Goal: Task Accomplishment & Management: Use online tool/utility

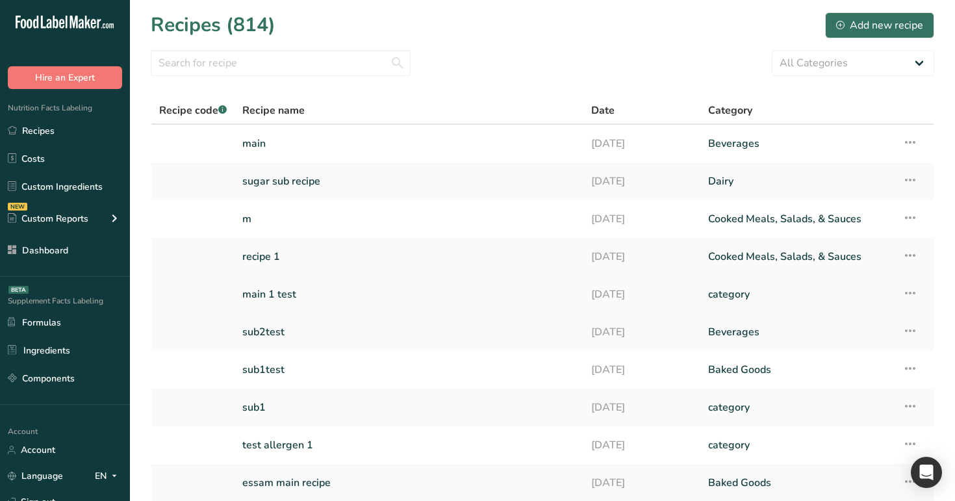
click at [298, 290] on link "main 1 test" at bounding box center [408, 294] width 333 height 27
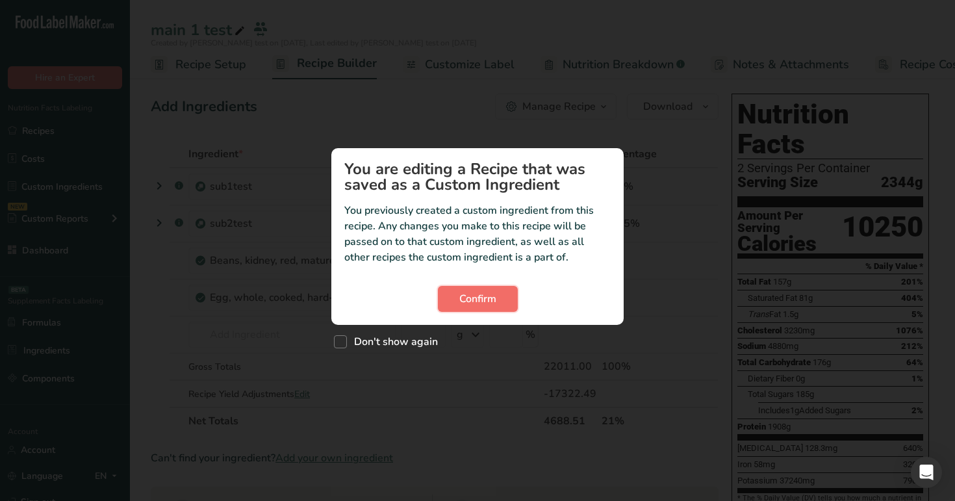
click at [450, 310] on button "Confirm" at bounding box center [478, 299] width 80 height 26
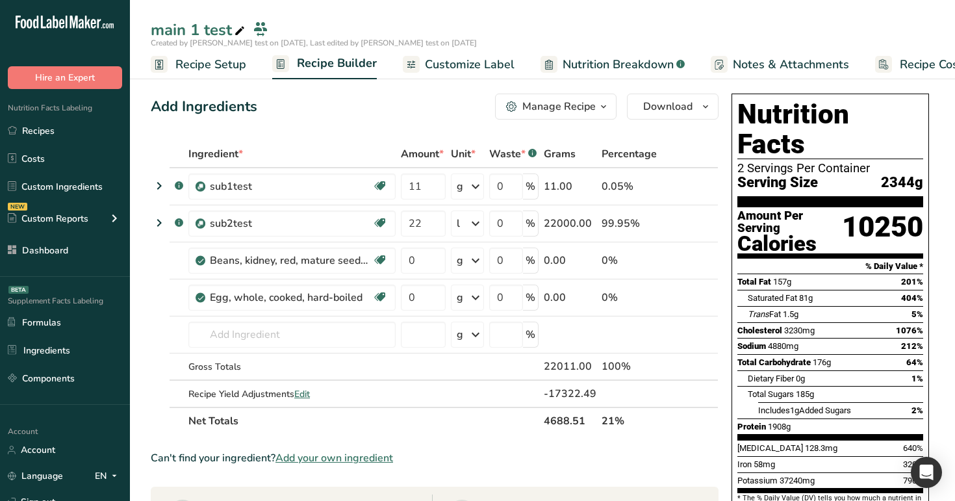
click at [471, 61] on span "Customize Label" at bounding box center [470, 65] width 90 height 18
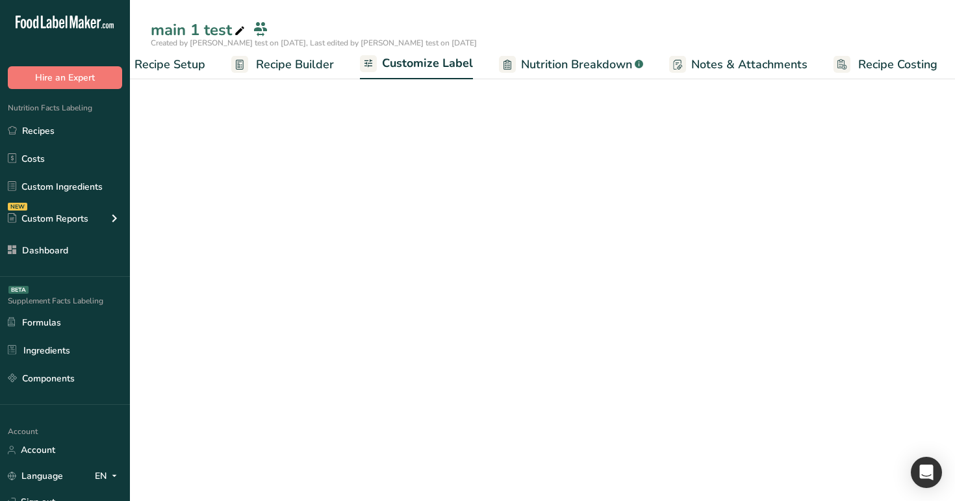
scroll to position [0, 44]
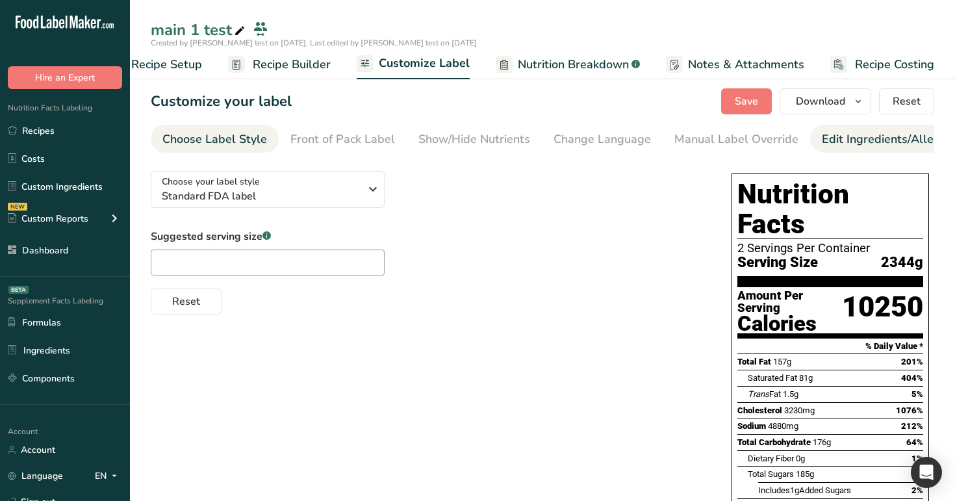
click at [868, 146] on div "Edit Ingredients/Allergens List" at bounding box center [904, 140] width 165 height 18
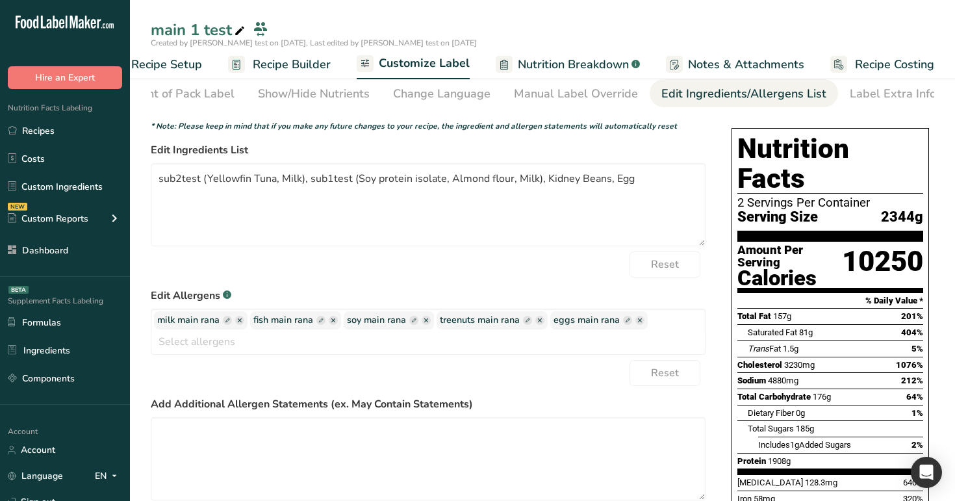
scroll to position [53, 0]
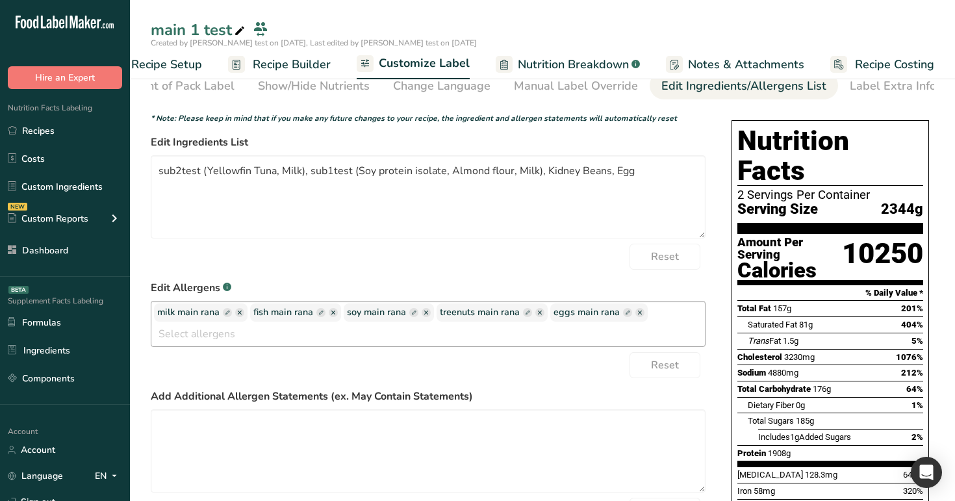
click at [238, 315] on ellipse "button" at bounding box center [239, 312] width 9 height 9
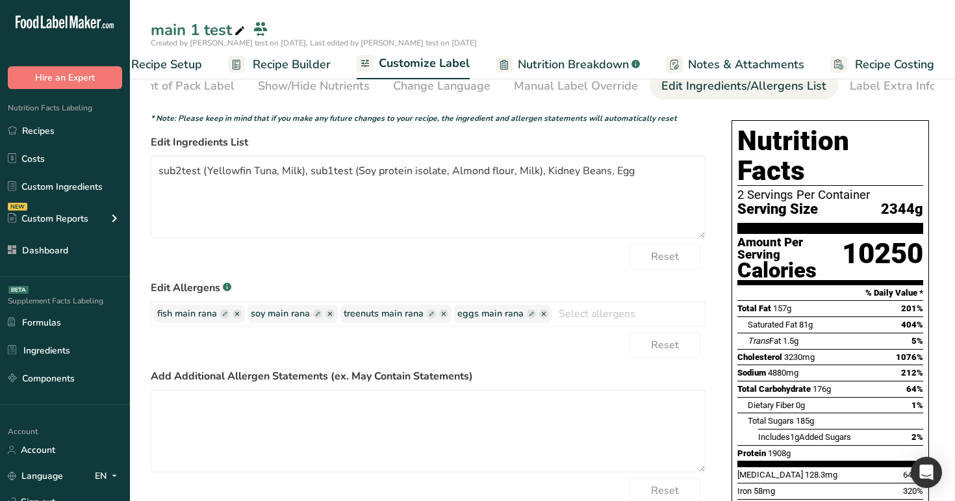
scroll to position [0, 0]
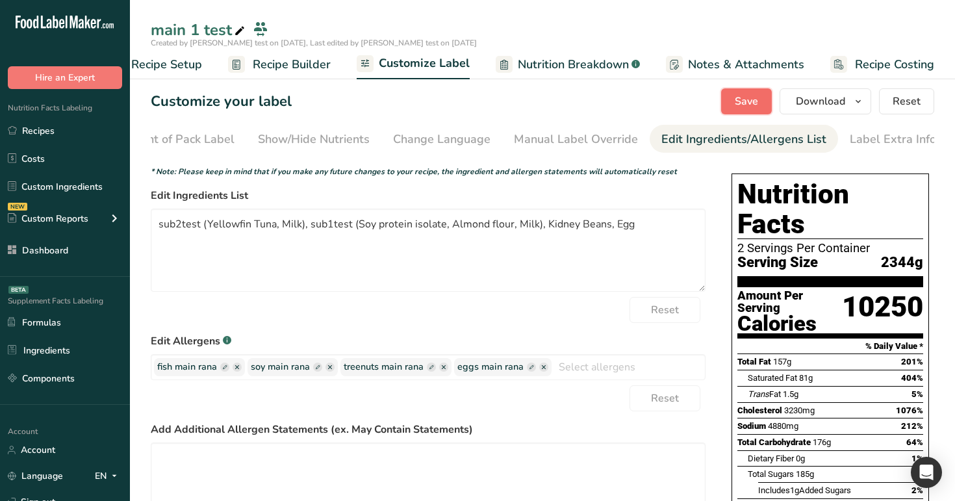
click at [736, 100] on span "Save" at bounding box center [746, 102] width 23 height 16
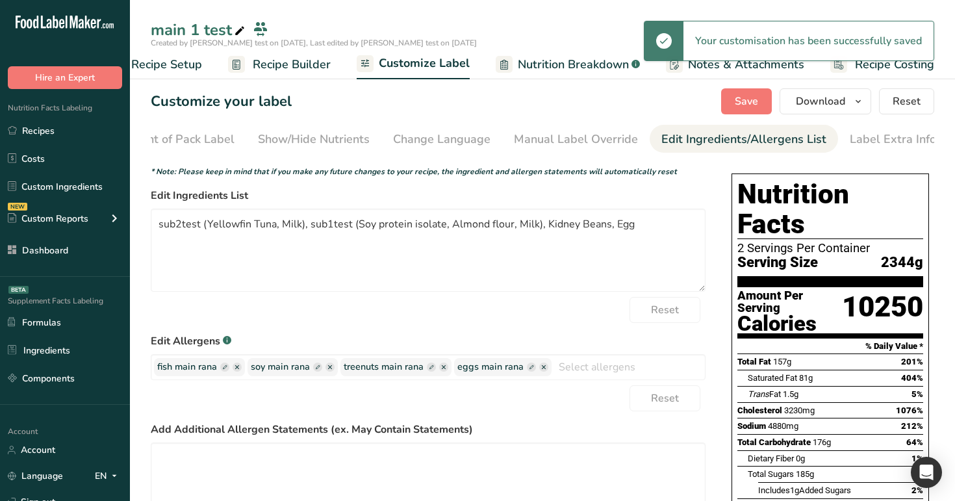
click at [283, 68] on span "Recipe Builder" at bounding box center [292, 65] width 78 height 18
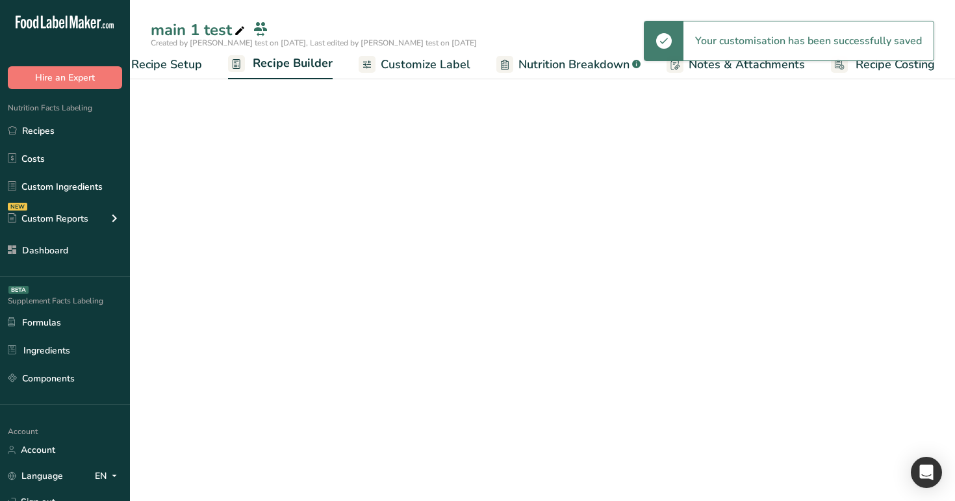
scroll to position [0, 44]
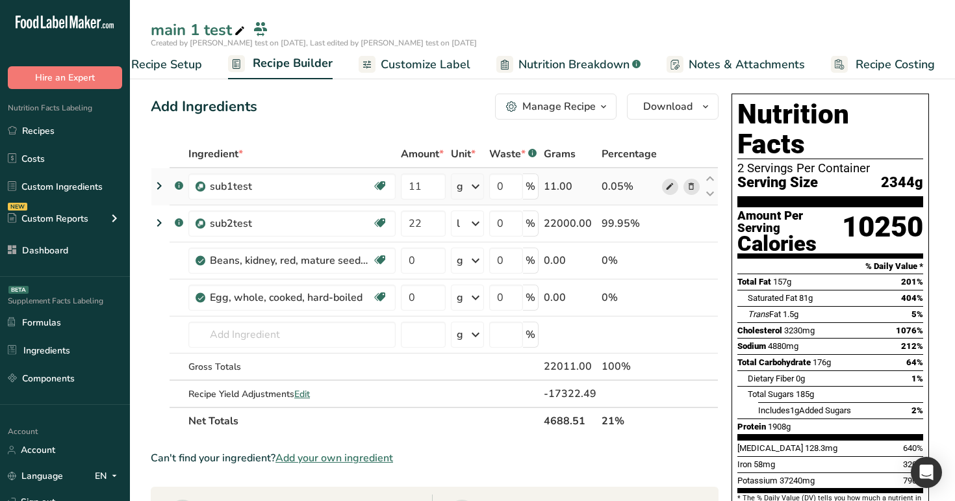
click at [677, 182] on span at bounding box center [670, 187] width 16 height 16
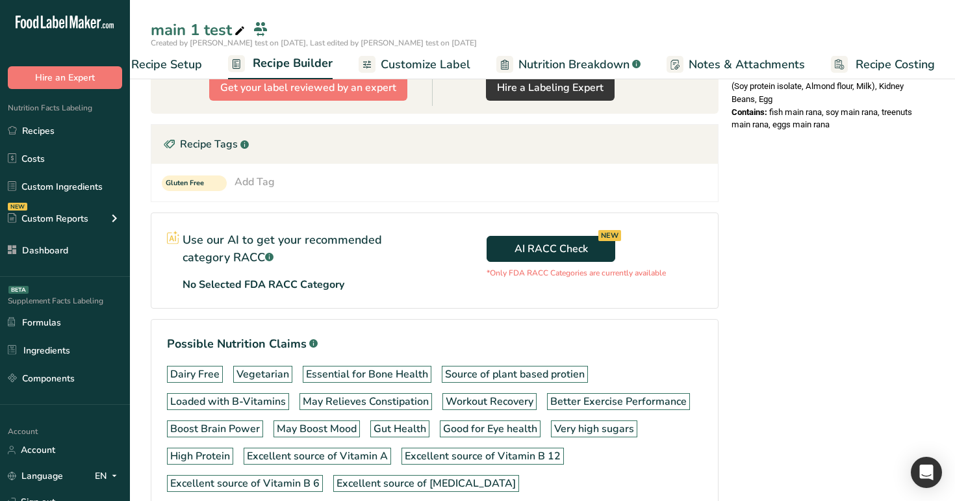
scroll to position [434, 0]
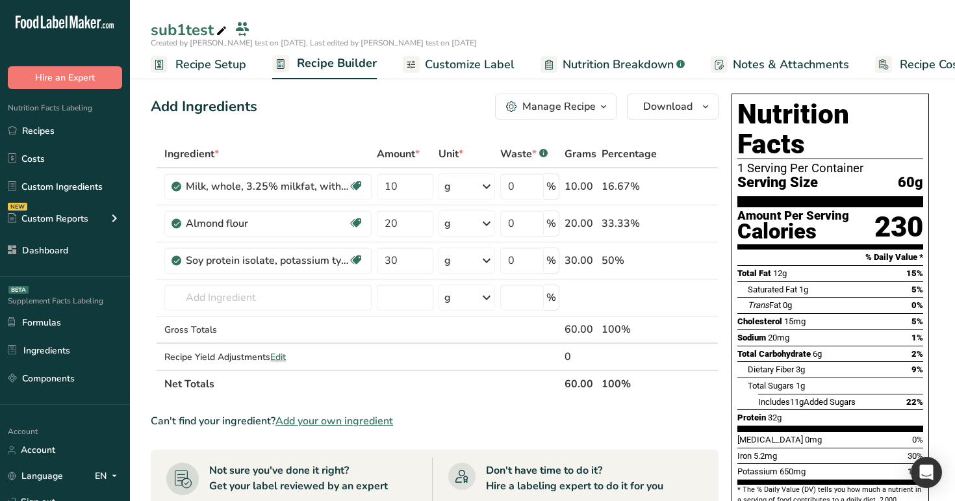
click at [477, 69] on span "Customize Label" at bounding box center [470, 65] width 90 height 18
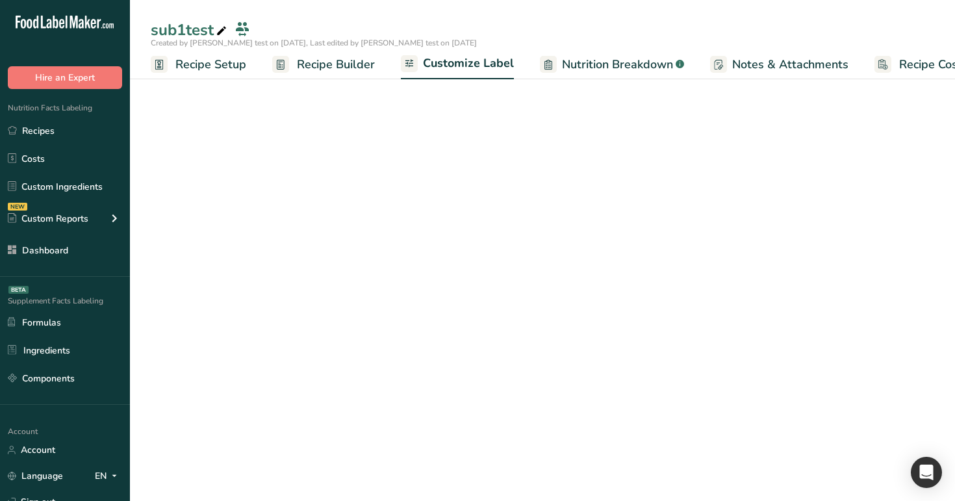
scroll to position [0, 44]
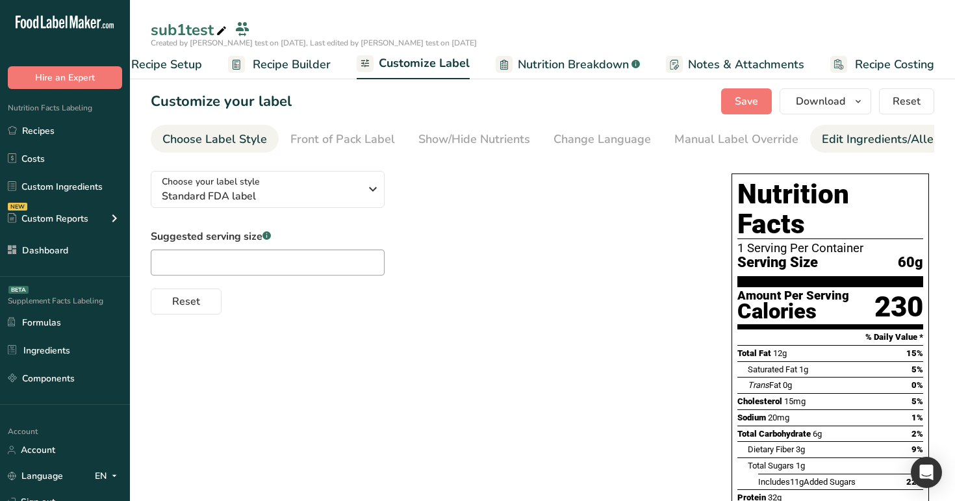
click at [829, 147] on div "Edit Ingredients/Allergens List" at bounding box center [904, 140] width 165 height 18
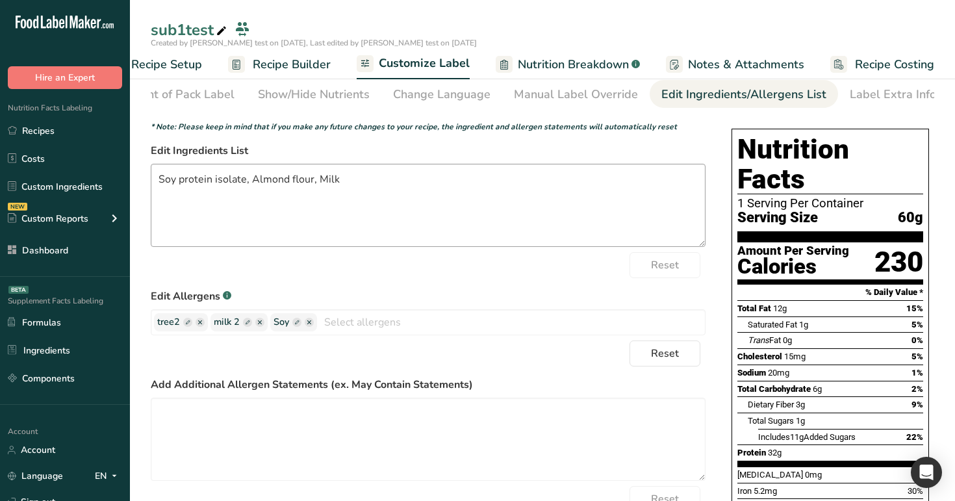
scroll to position [119, 0]
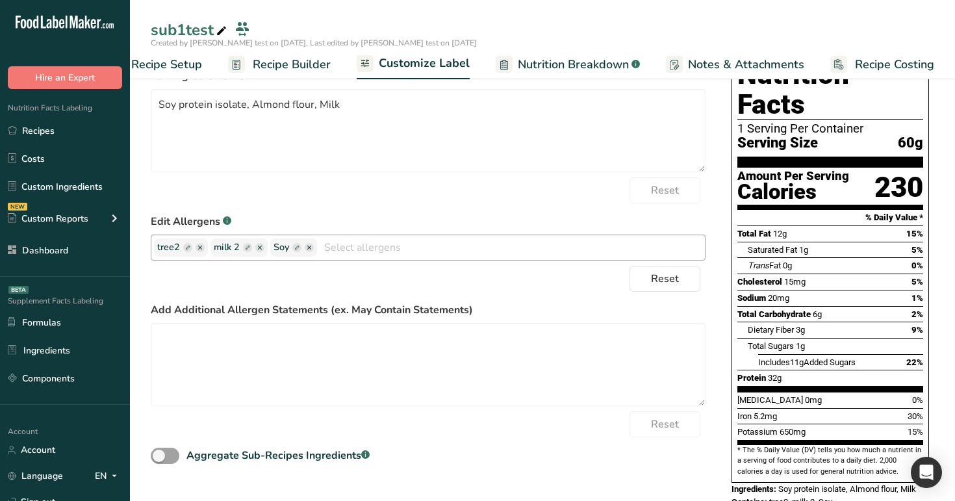
click at [310, 251] on ellipse "button" at bounding box center [309, 247] width 9 height 9
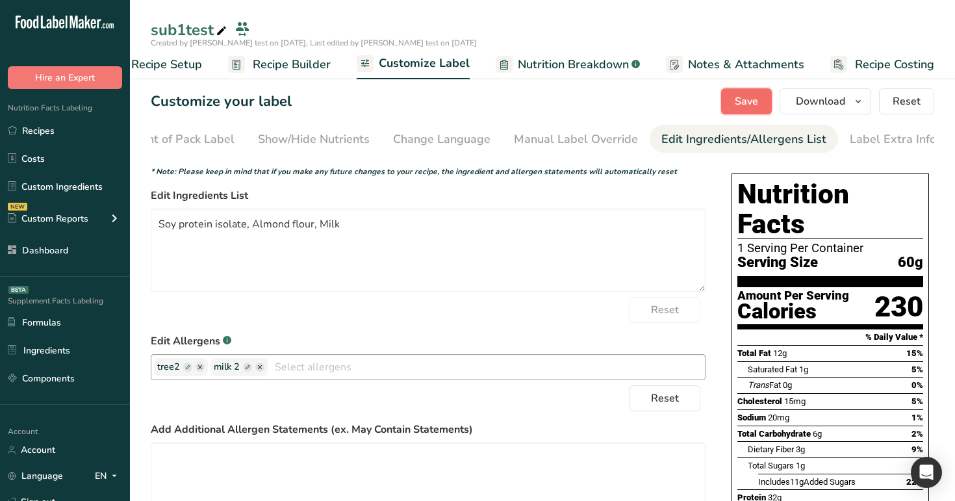
click at [733, 107] on button "Save" at bounding box center [746, 101] width 51 height 26
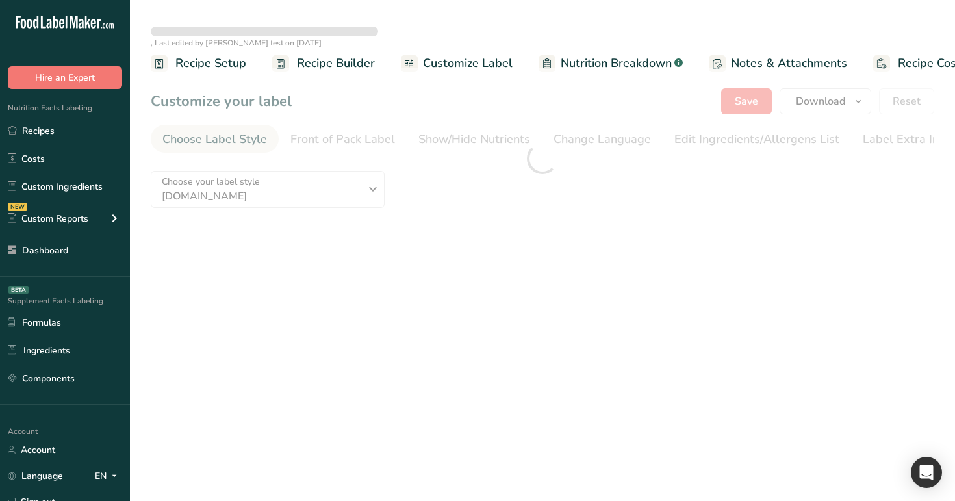
type textarea "Soy protein isolate, Almond flour, Milk"
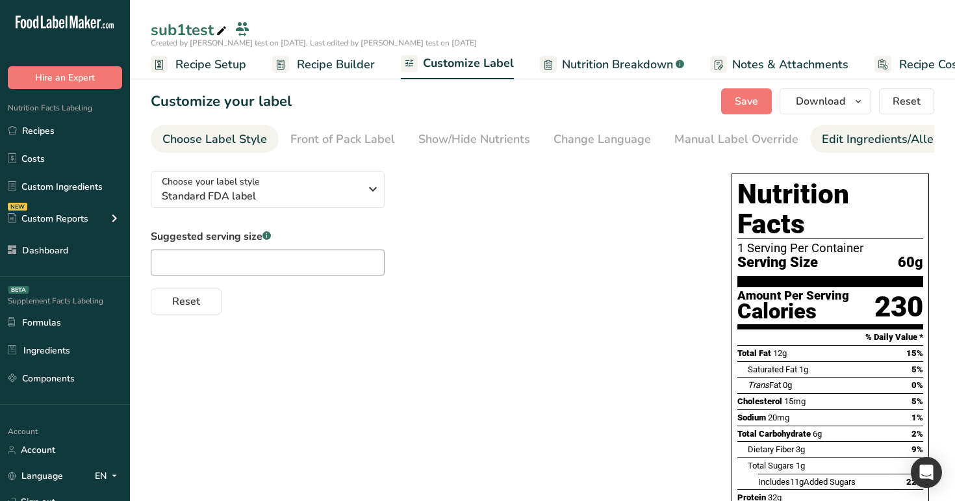
click at [874, 134] on div "Edit Ingredients/Allergens List" at bounding box center [904, 140] width 165 height 18
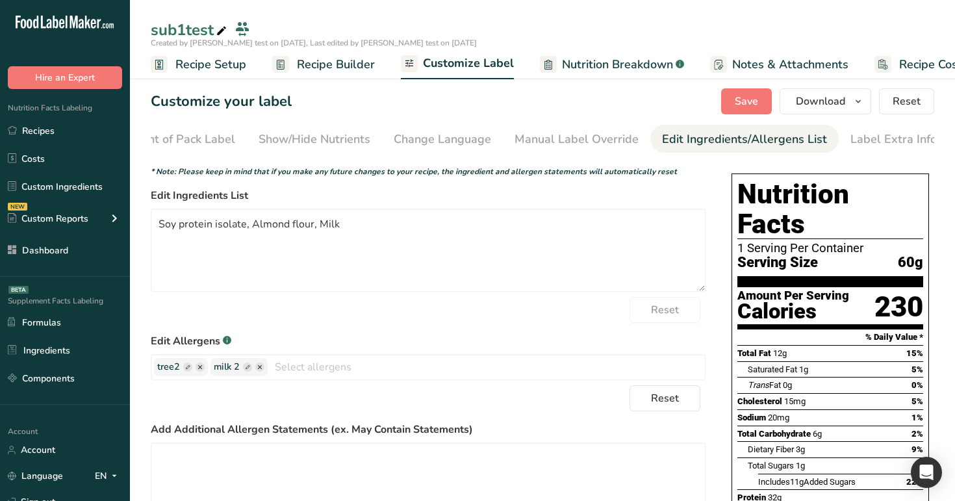
scroll to position [0, 160]
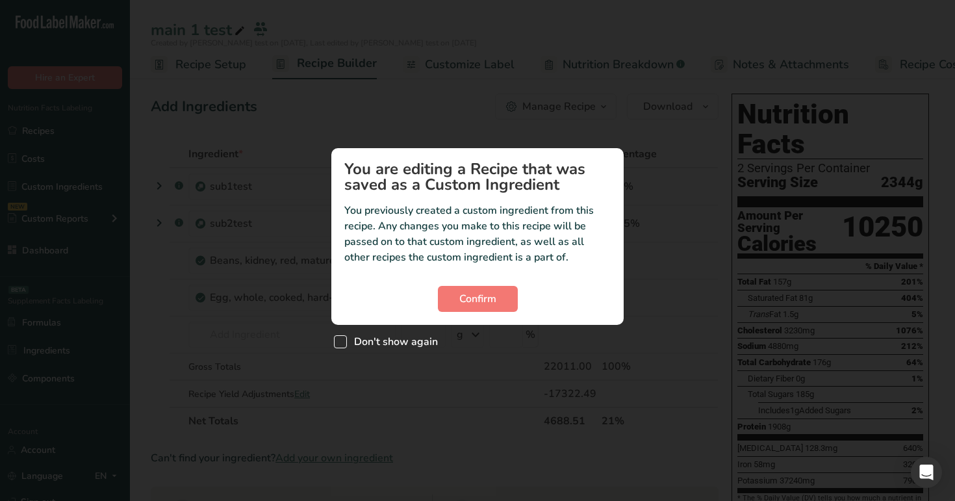
click at [376, 347] on span "Don't show again" at bounding box center [392, 341] width 91 height 13
click at [342, 346] on input "Don't show again" at bounding box center [338, 342] width 8 height 8
checkbox input "true"
click at [481, 298] on span "Confirm" at bounding box center [477, 299] width 37 height 16
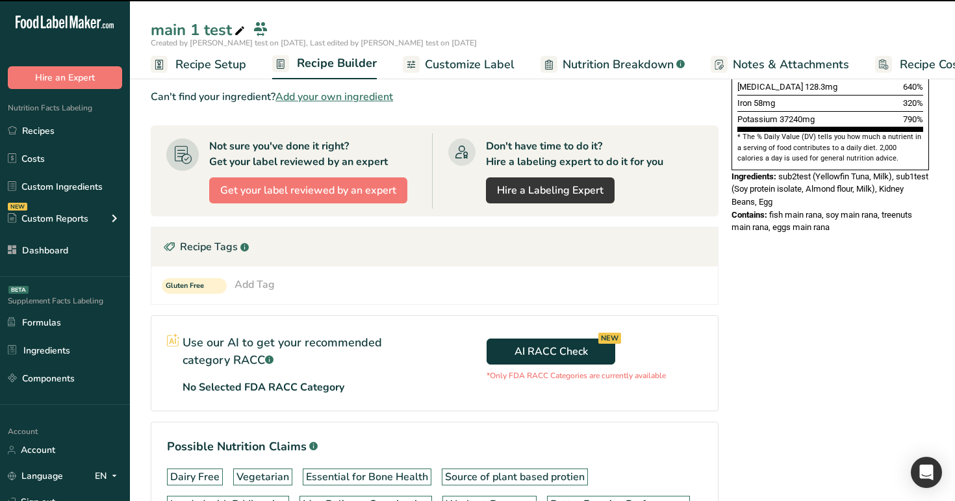
scroll to position [349, 0]
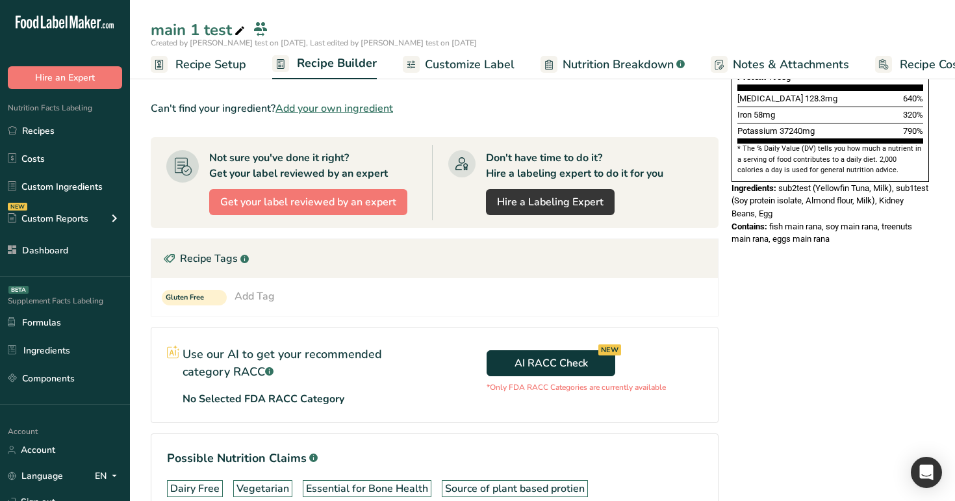
click at [459, 58] on span "Customize Label" at bounding box center [470, 65] width 90 height 18
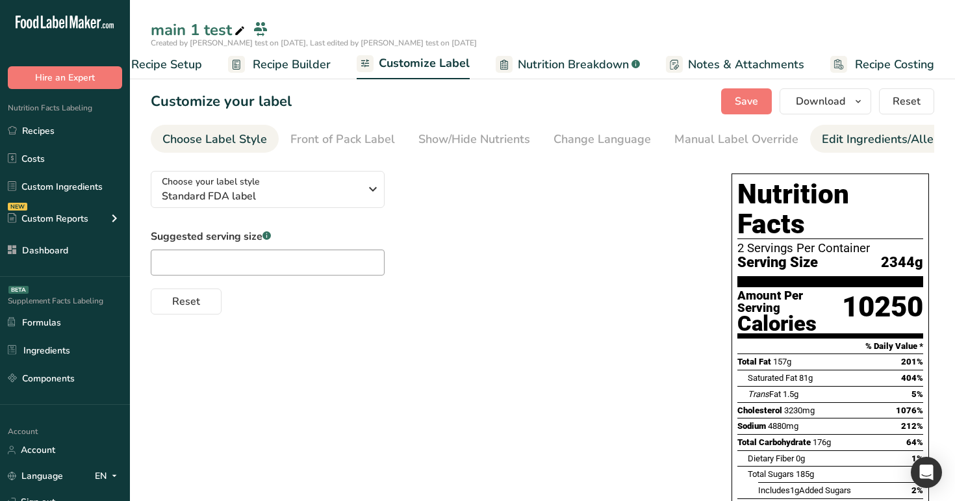
click at [846, 140] on div "Edit Ingredients/Allergens List" at bounding box center [904, 140] width 165 height 18
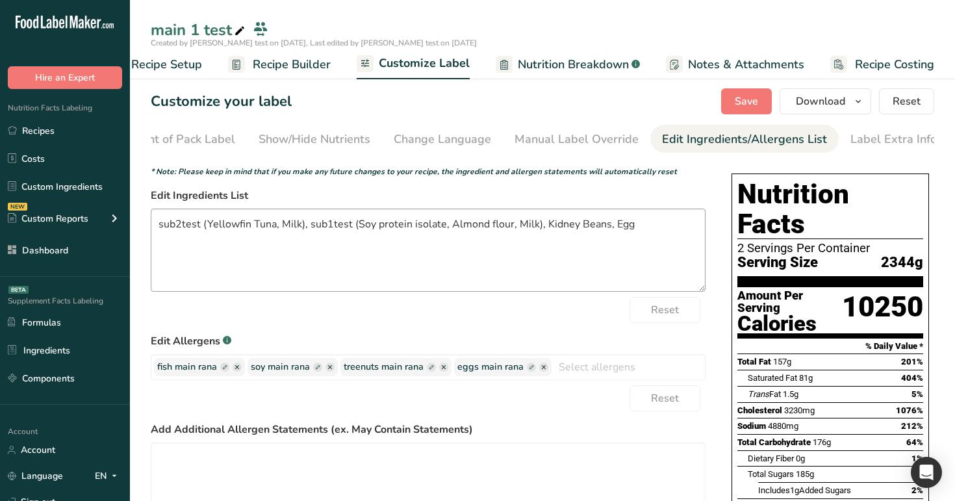
scroll to position [0, 160]
click at [894, 108] on span "Reset" at bounding box center [906, 102] width 28 height 16
click at [738, 104] on span "Save" at bounding box center [746, 102] width 23 height 16
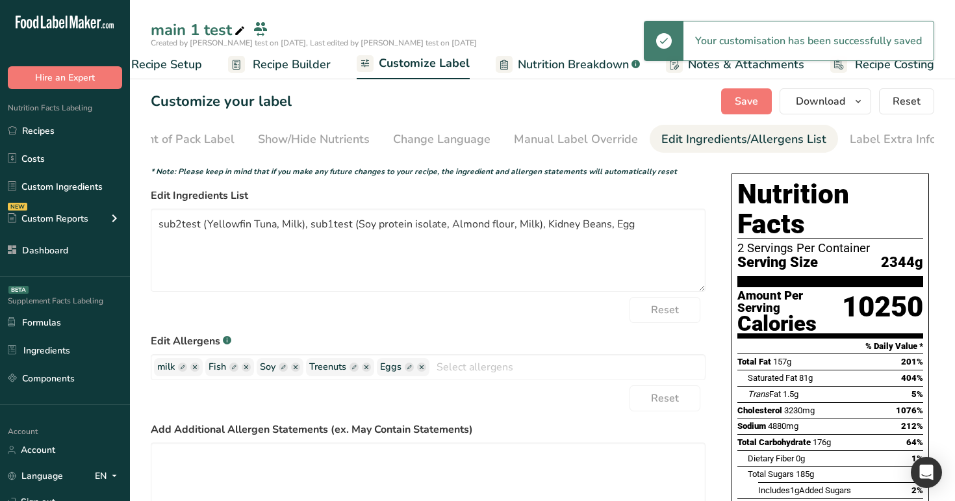
click at [284, 66] on span "Recipe Builder" at bounding box center [292, 65] width 78 height 18
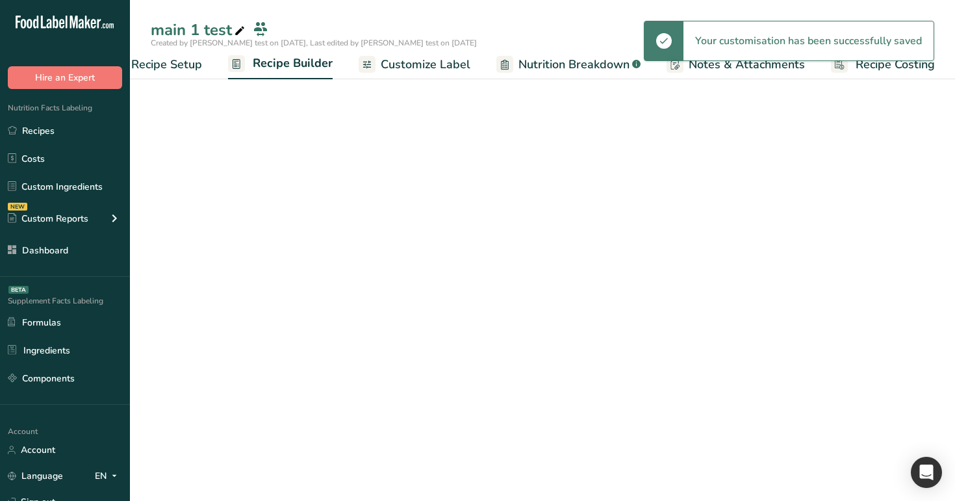
scroll to position [0, 44]
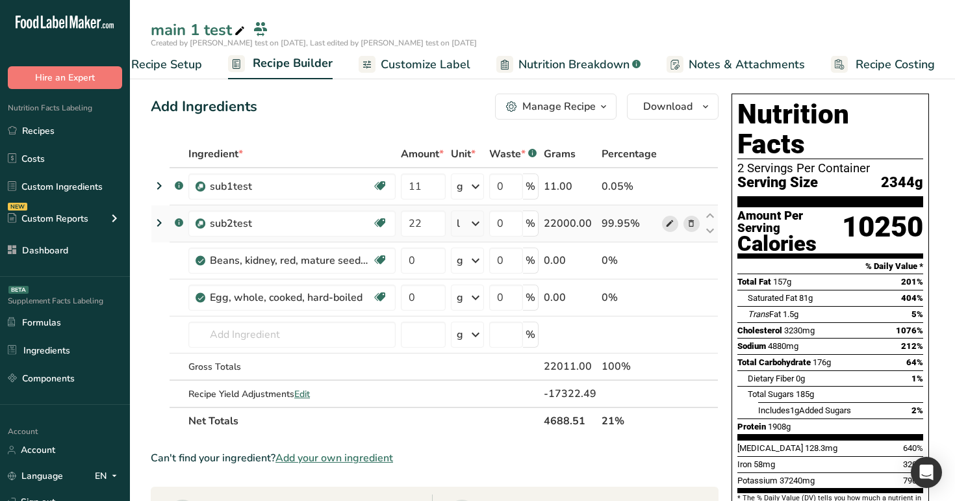
click at [670, 220] on icon at bounding box center [669, 224] width 9 height 14
click at [73, 129] on link "Recipes" at bounding box center [65, 130] width 130 height 25
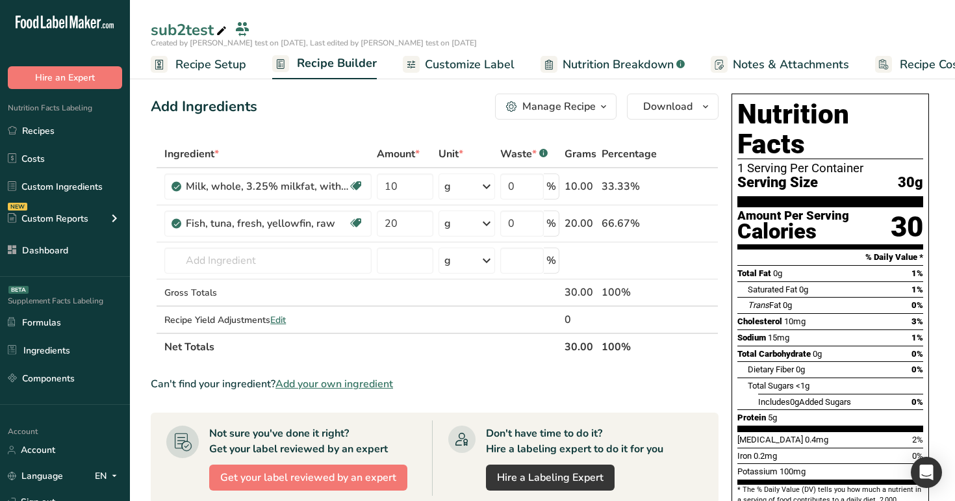
click at [483, 62] on span "Customize Label" at bounding box center [470, 65] width 90 height 18
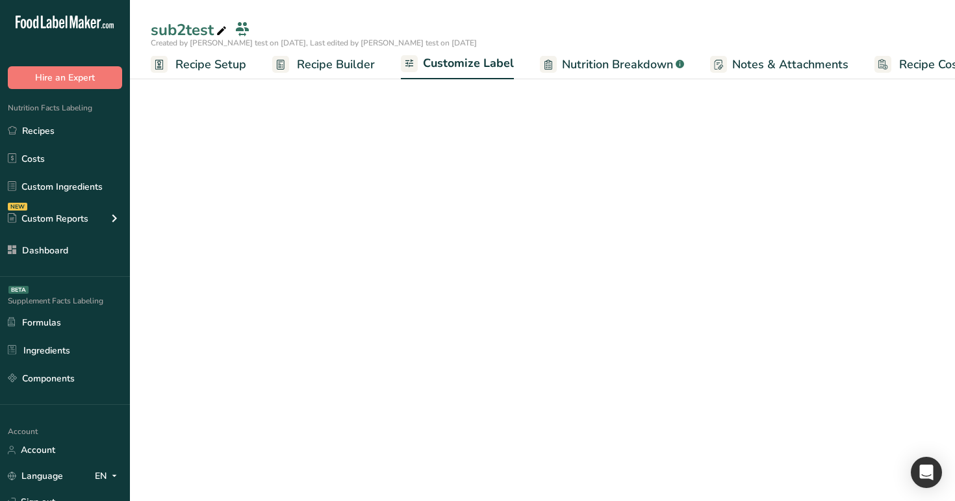
scroll to position [0, 44]
